Goal: Information Seeking & Learning: Check status

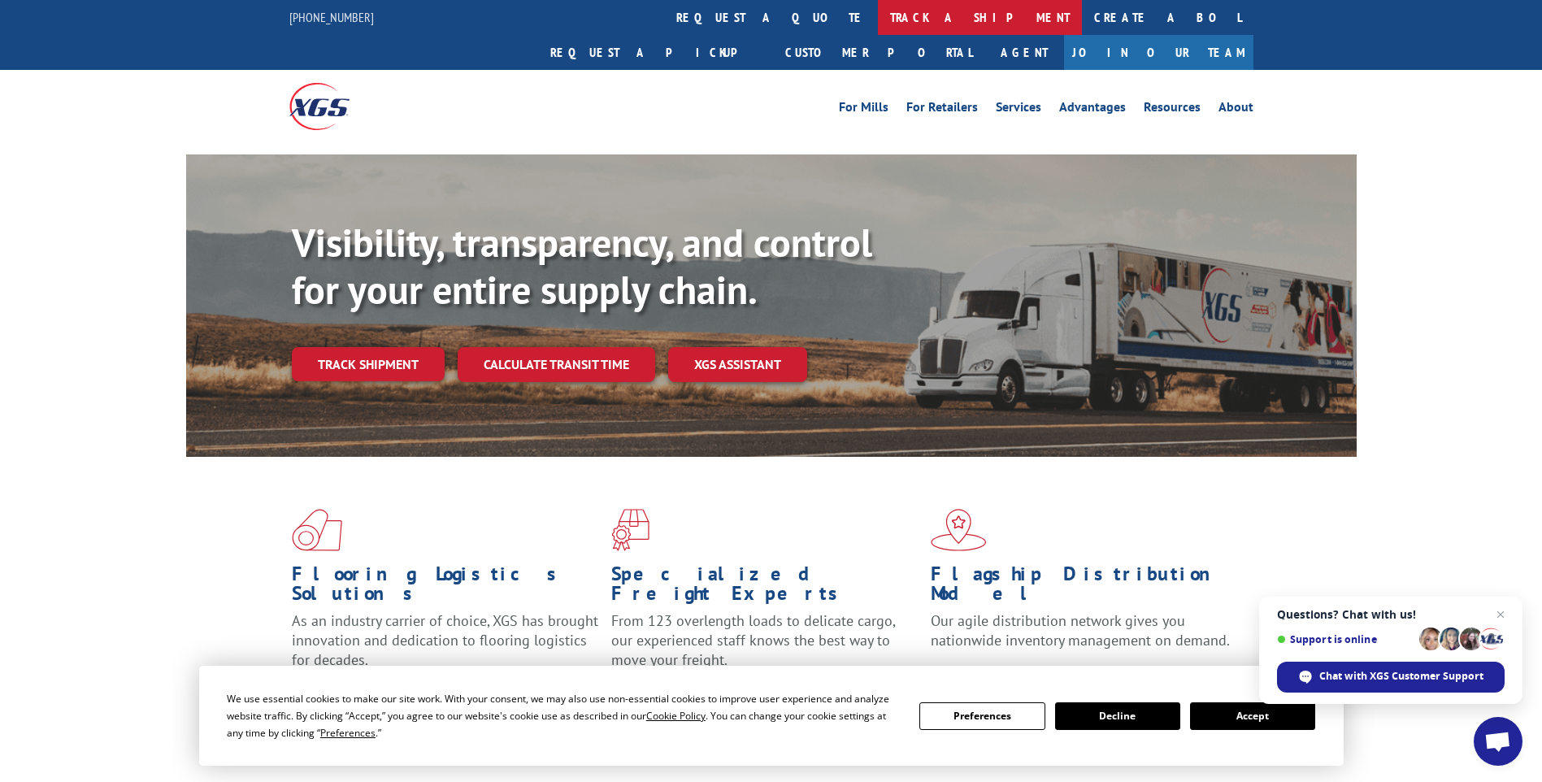
click at [878, 15] on link "track a shipment" at bounding box center [980, 17] width 204 height 35
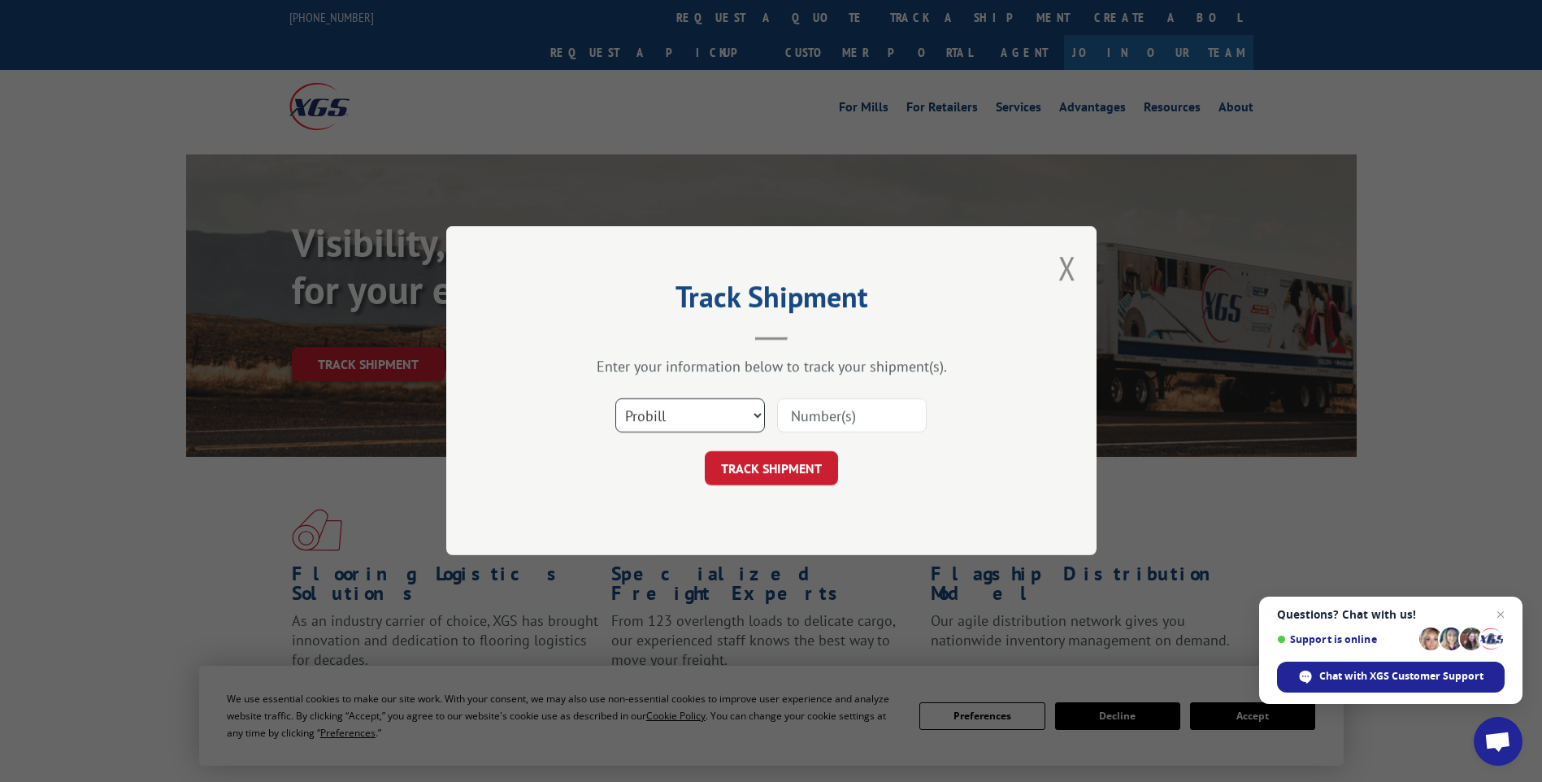
click at [718, 416] on select "Select category... Probill BOL PO" at bounding box center [690, 416] width 150 height 34
select select "bol"
click at [615, 399] on select "Select category... Probill BOL PO" at bounding box center [690, 416] width 150 height 34
click at [822, 421] on input at bounding box center [852, 416] width 150 height 34
drag, startPoint x: 822, startPoint y: 421, endPoint x: 808, endPoint y: 414, distance: 15.6
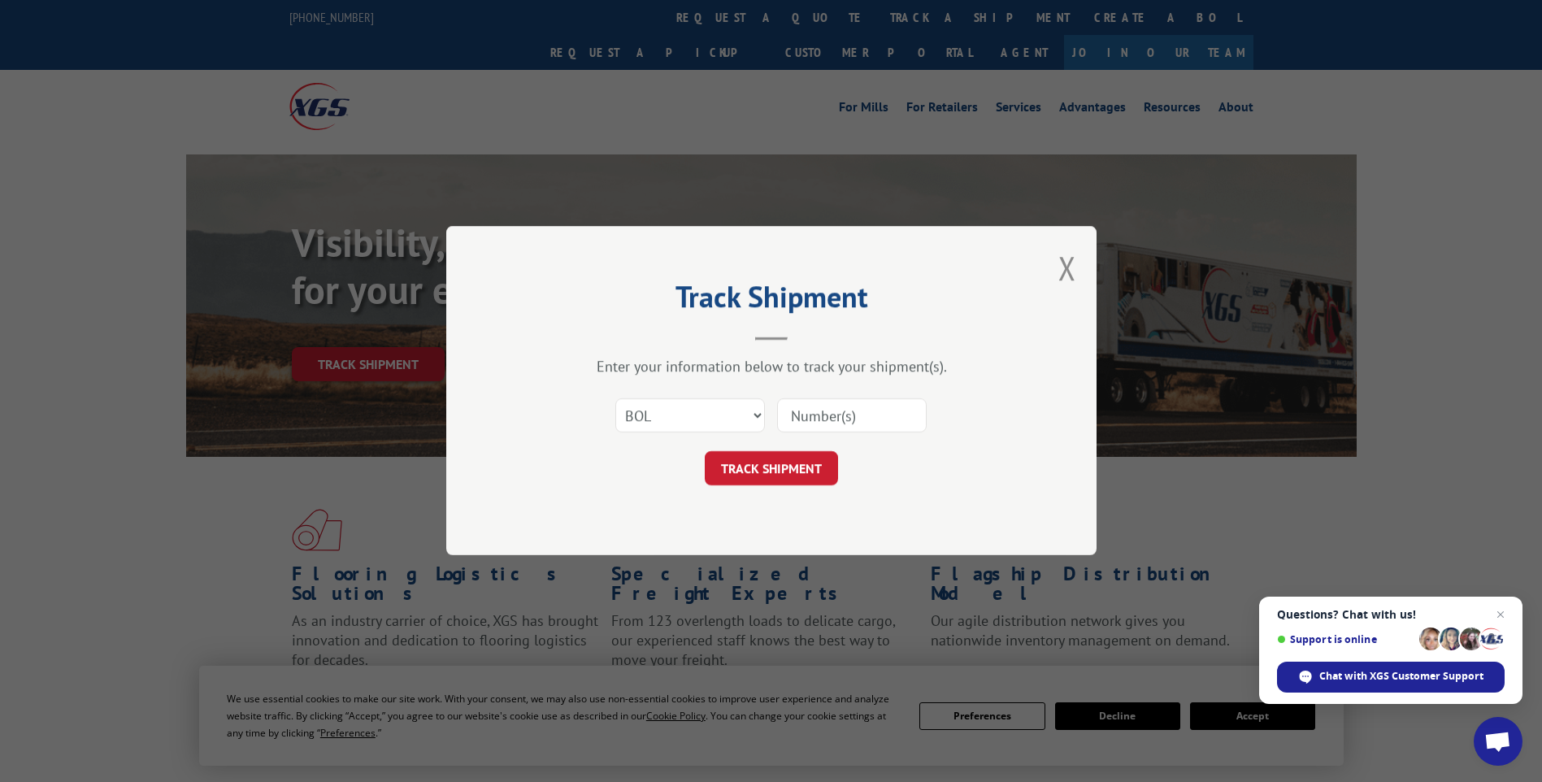
click at [808, 414] on input at bounding box center [852, 416] width 150 height 34
type input "2838901"
click button "TRACK SHIPMENT" at bounding box center [771, 469] width 133 height 34
